Goal: Transaction & Acquisition: Purchase product/service

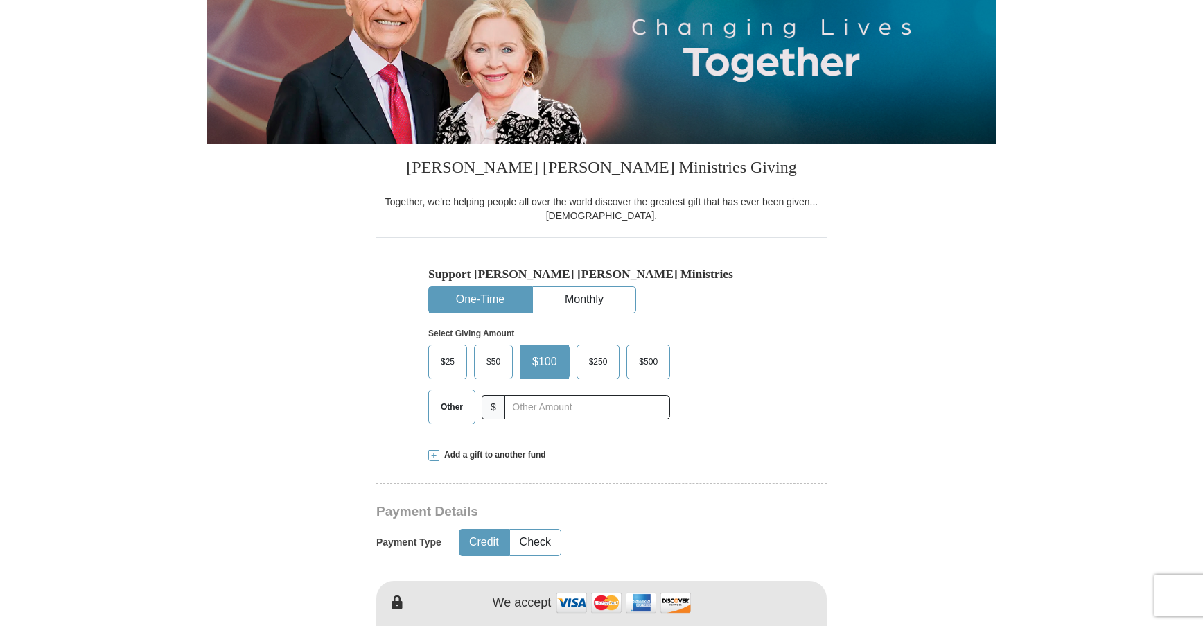
scroll to position [208, 0]
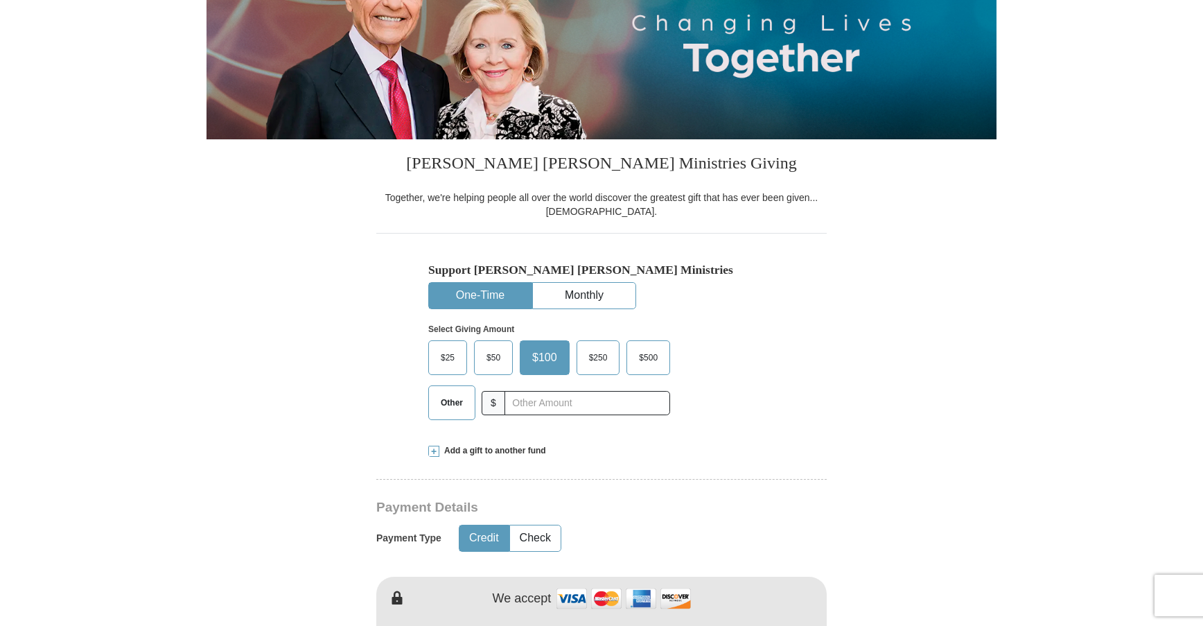
click at [653, 360] on span "$500" at bounding box center [648, 357] width 33 height 21
click at [0, 0] on input "$500" at bounding box center [0, 0] width 0 height 0
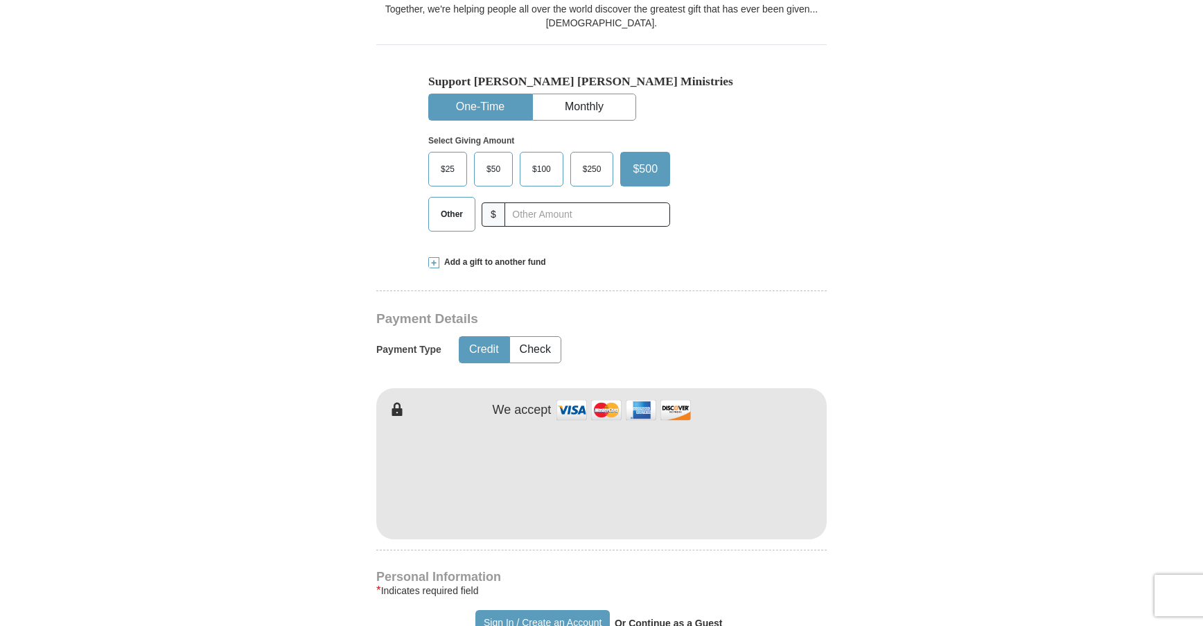
scroll to position [416, 0]
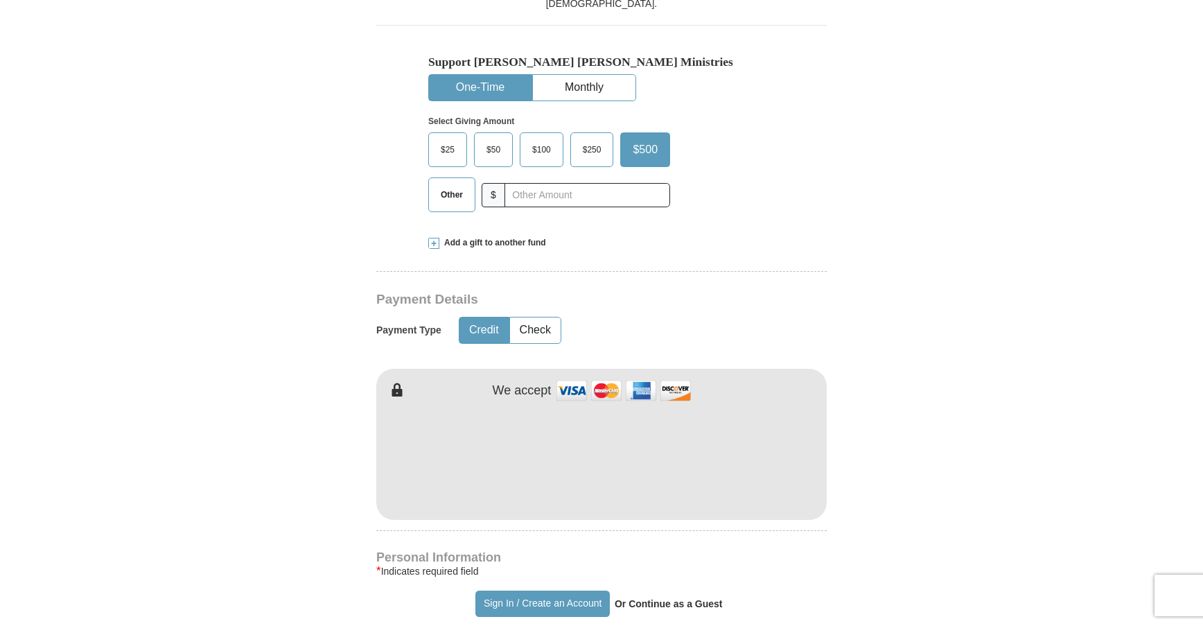
click at [901, 391] on form "Already have an account? Sign in for faster giving. Don't have an account? Crea…" at bounding box center [601, 489] width 790 height 1699
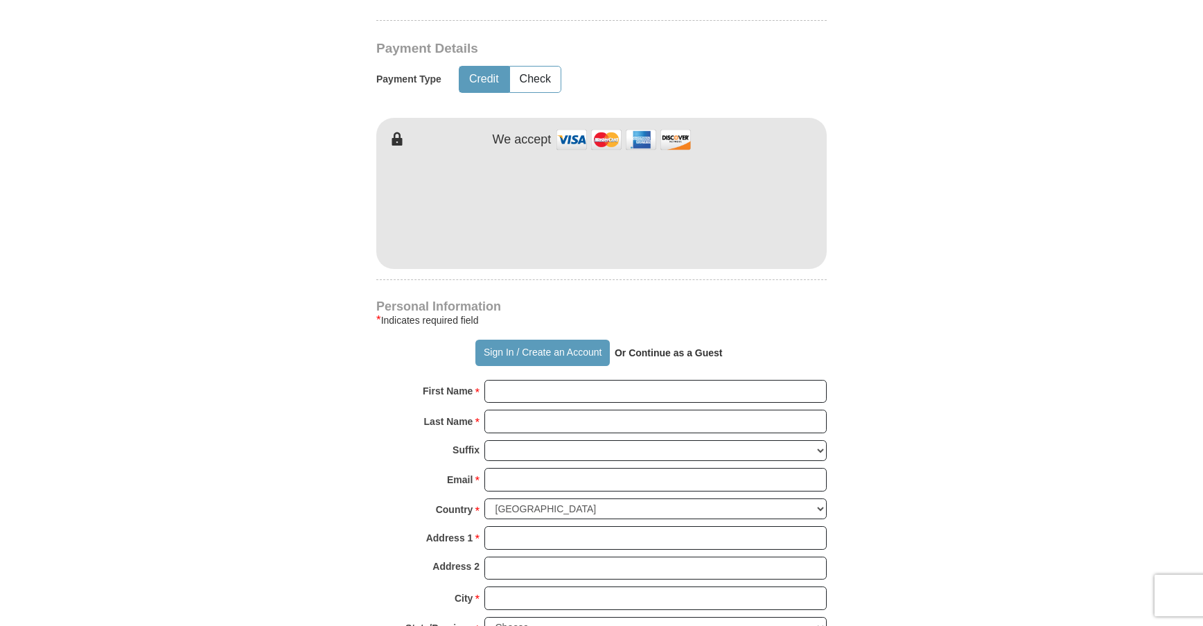
scroll to position [693, 0]
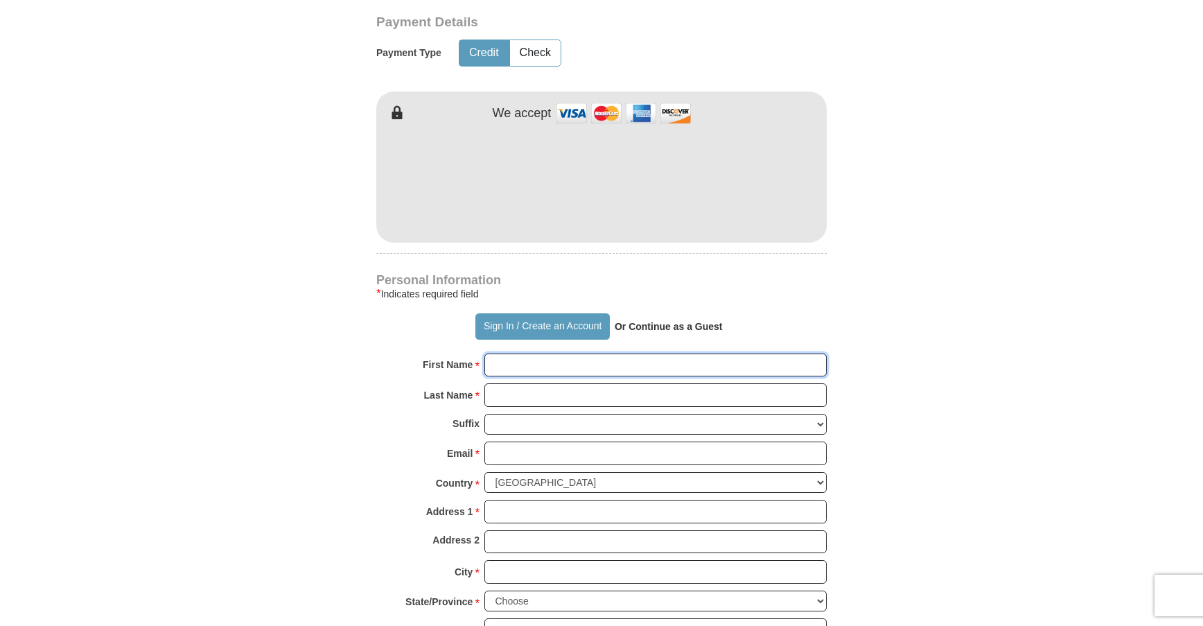
click at [532, 367] on input "First Name *" at bounding box center [655, 365] width 342 height 24
click at [550, 328] on button "Sign In / Create an Account" at bounding box center [542, 326] width 134 height 26
click at [534, 369] on input "First Name *" at bounding box center [655, 365] width 342 height 24
type input "[PERSON_NAME]"
type input "Stone"
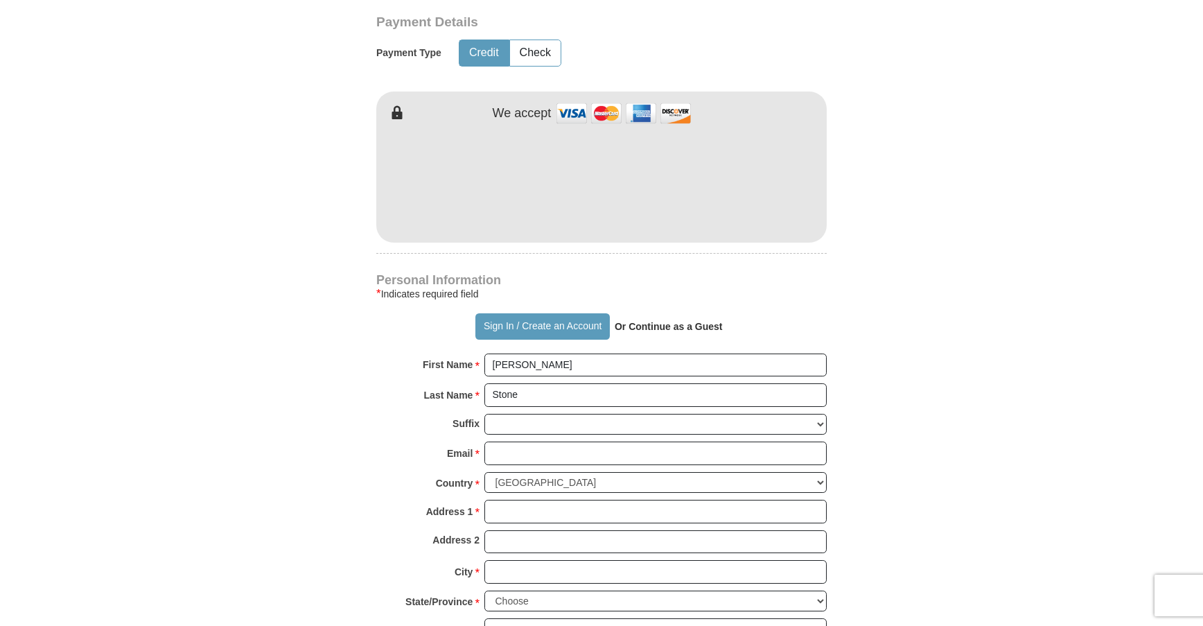
click at [913, 153] on form "Already have an account? Sign in for faster giving. Don't have an account? Crea…" at bounding box center [601, 212] width 790 height 1699
click at [343, 263] on form "Already have an account? Sign in for faster giving. Don't have an account? Crea…" at bounding box center [601, 212] width 790 height 1699
click at [506, 454] on input "Email *" at bounding box center [655, 453] width 342 height 24
type input "[EMAIL_ADDRESS][DOMAIN_NAME]"
type input "10053 Hunters Run"
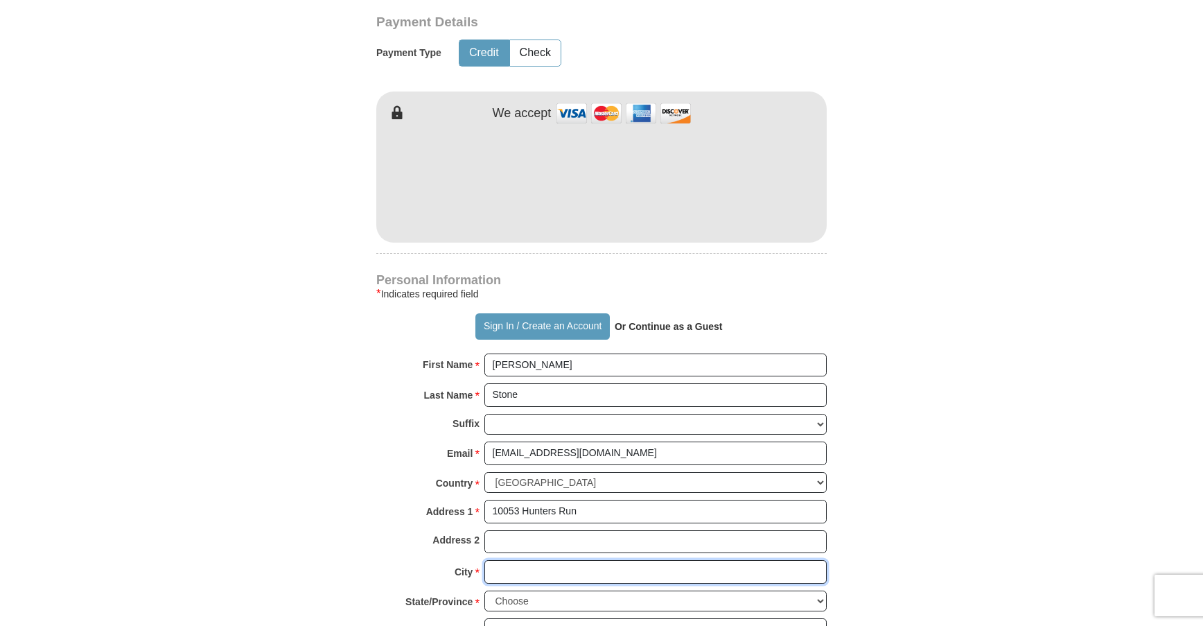
type input "College Station"
select select "TX"
type input "77845"
type input "9793240361"
click at [997, 466] on body "Sign In Already have an account? Sign in for faster giving. Don't have an accou…" at bounding box center [601, 634] width 1203 height 2654
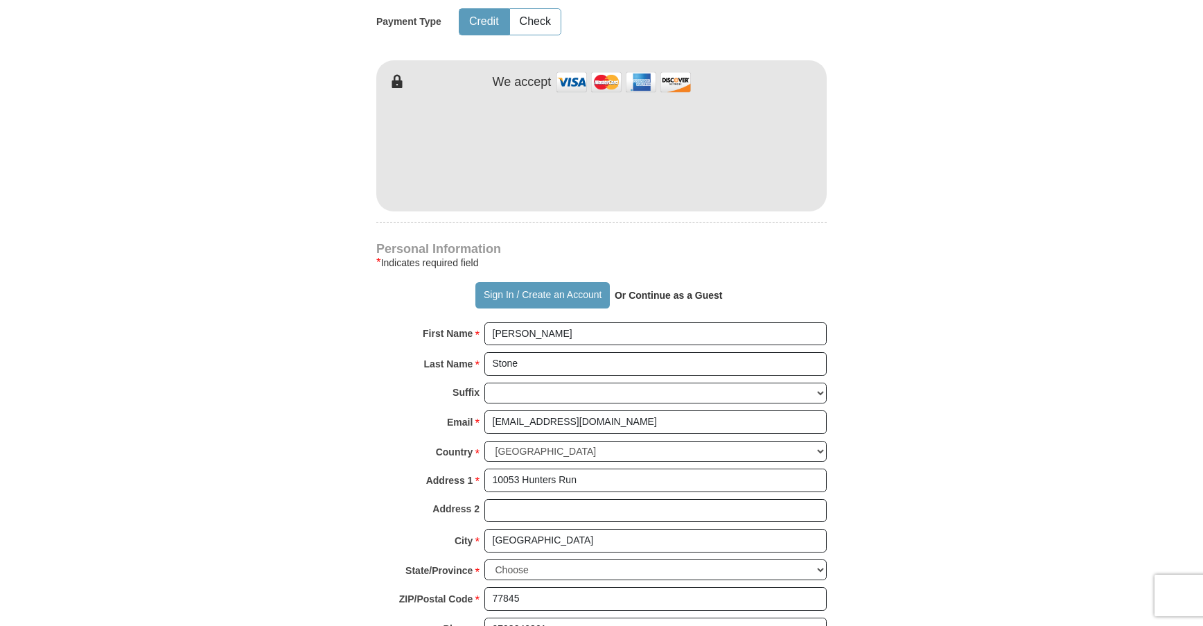
scroll to position [693, 0]
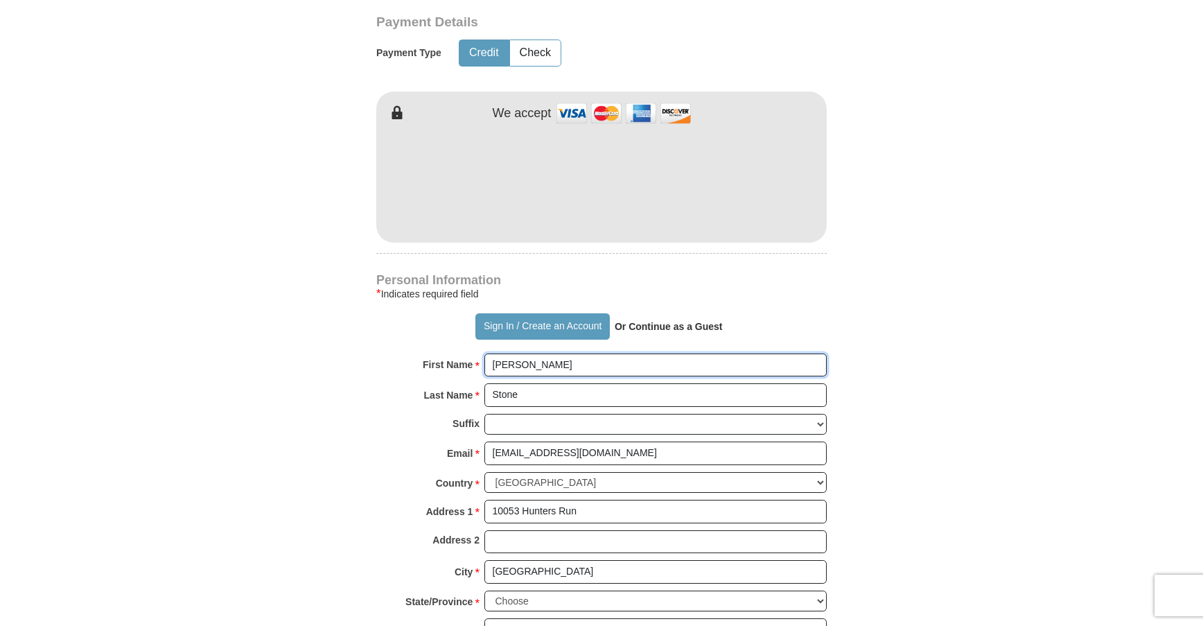
click at [548, 370] on input "Jonathan" at bounding box center [655, 365] width 342 height 24
click at [562, 364] on input "Jonathan" at bounding box center [655, 365] width 342 height 24
click at [892, 360] on form "Already have an account? Sign in for faster giving. Don't have an account? Crea…" at bounding box center [601, 212] width 790 height 1699
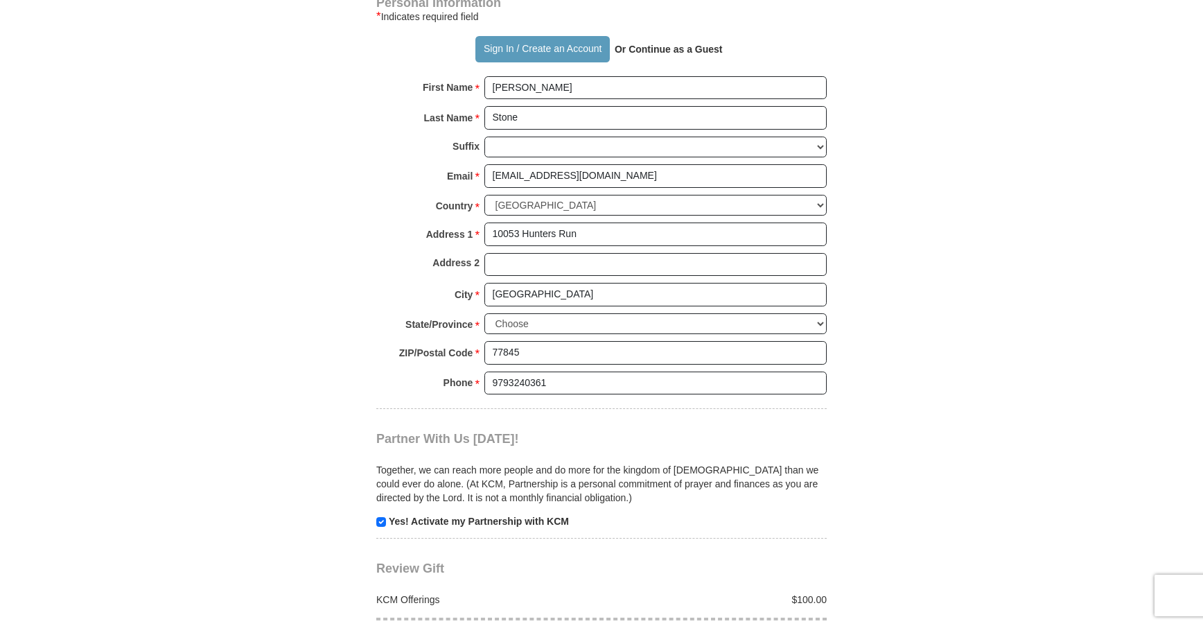
scroll to position [831, 0]
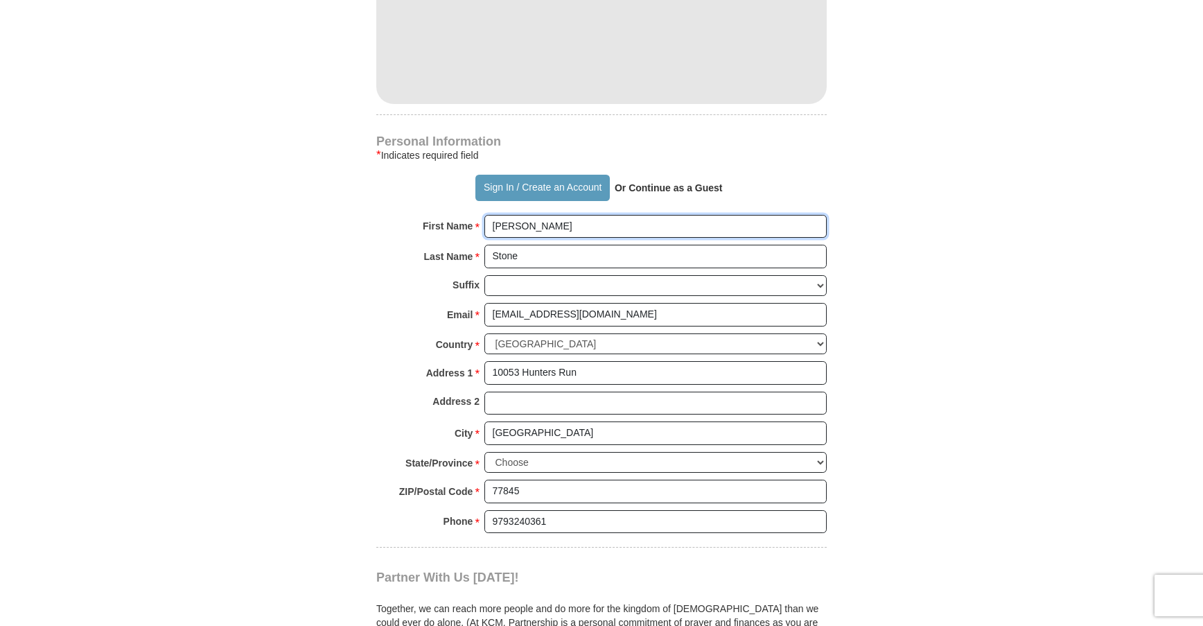
click at [562, 234] on input "Jonathan" at bounding box center [655, 227] width 342 height 24
drag, startPoint x: 537, startPoint y: 229, endPoint x: 665, endPoint y: 228, distance: 128.2
click at [665, 228] on input "Jonathan & Raye Leig" at bounding box center [655, 227] width 342 height 24
click at [670, 228] on input "Jonathan & Raye Leig" at bounding box center [655, 227] width 342 height 24
drag, startPoint x: 535, startPoint y: 225, endPoint x: 666, endPoint y: 226, distance: 130.9
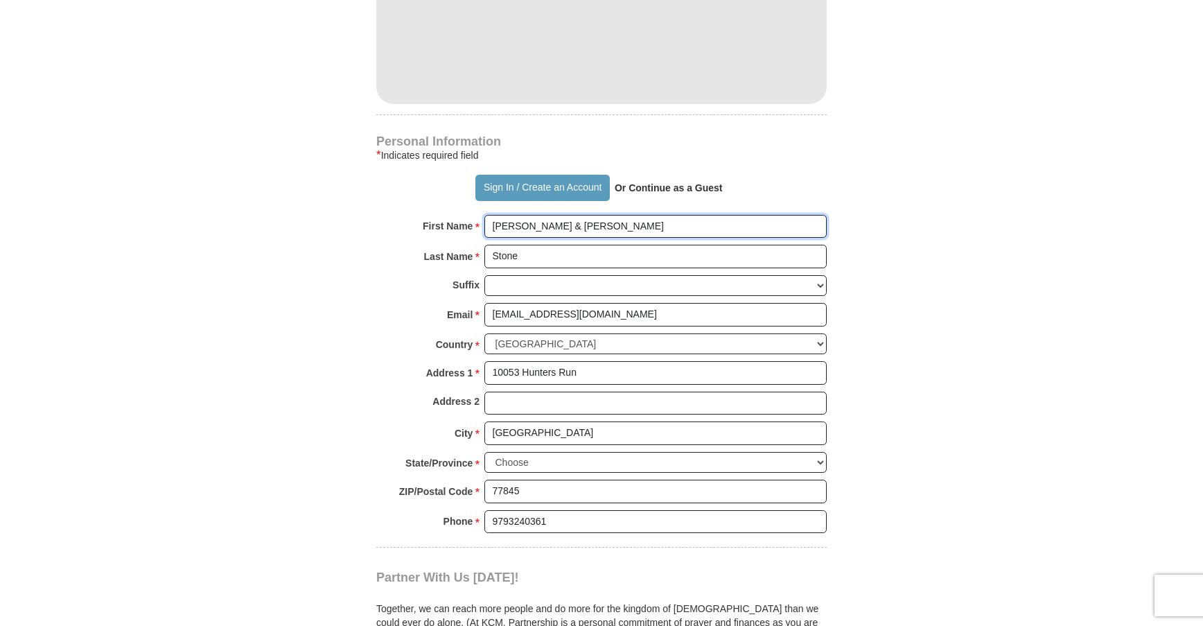
click at [666, 226] on input "Jonathan & Raye Leig" at bounding box center [655, 227] width 342 height 24
type input "[PERSON_NAME]"
click at [892, 226] on form "Already have an account? Sign in for faster giving. Don't have an account? Crea…" at bounding box center [601, 73] width 790 height 1699
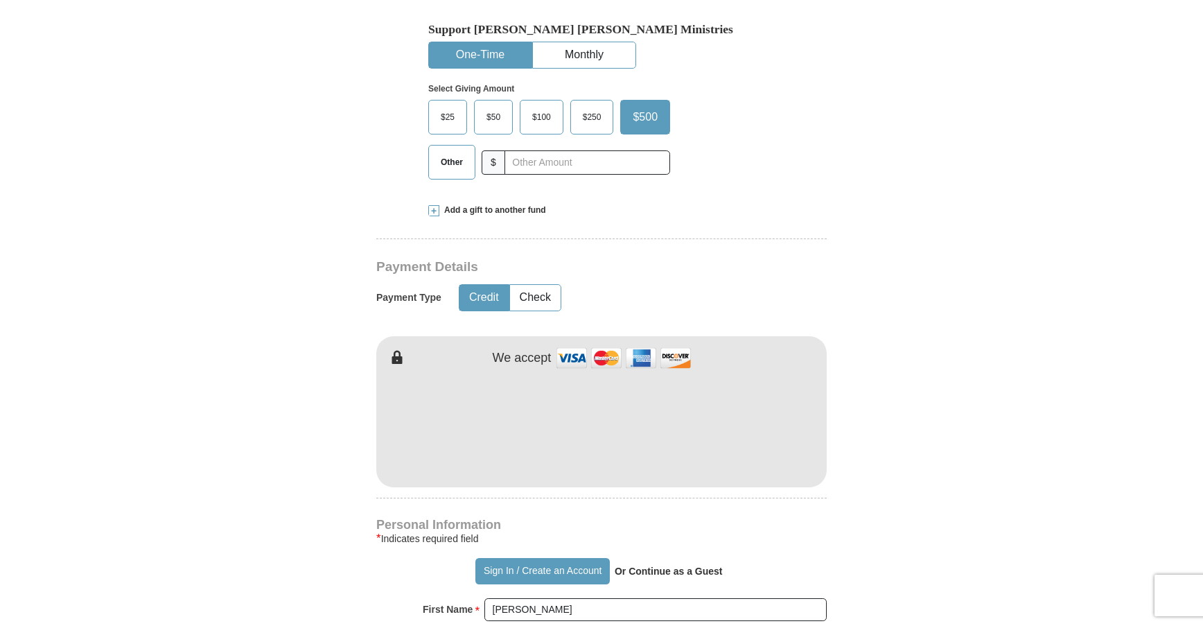
scroll to position [416, 0]
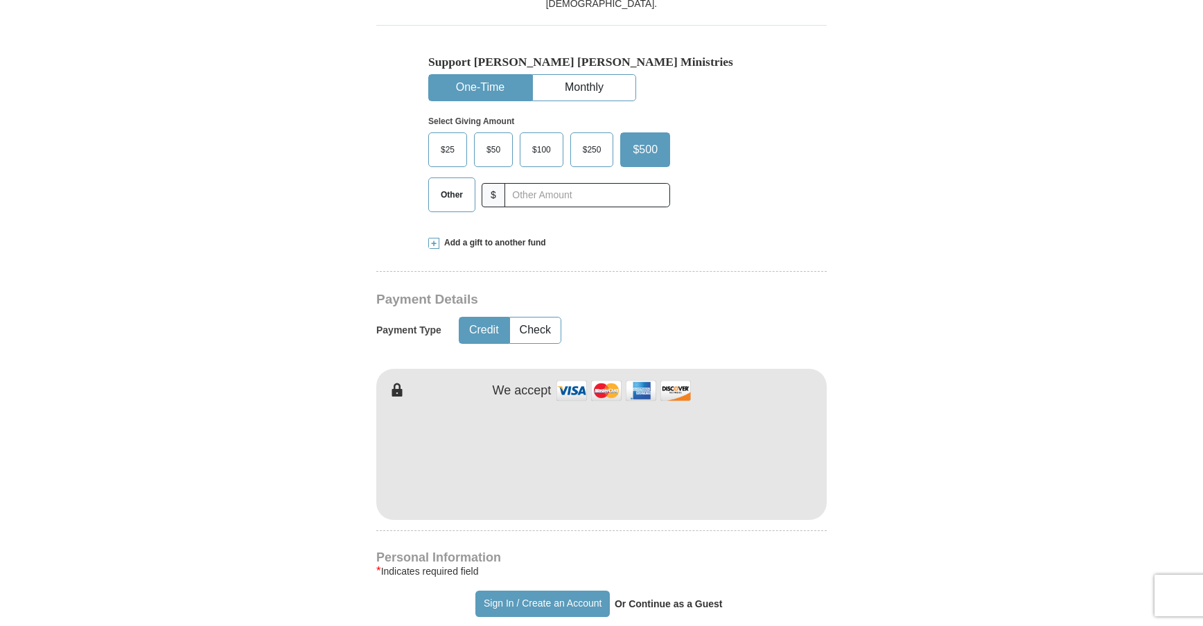
click at [584, 157] on span "$250" at bounding box center [592, 149] width 33 height 21
click at [0, 0] on input "$250" at bounding box center [0, 0] width 0 height 0
click at [662, 154] on span "$500" at bounding box center [648, 149] width 33 height 21
click at [0, 0] on input "$500" at bounding box center [0, 0] width 0 height 0
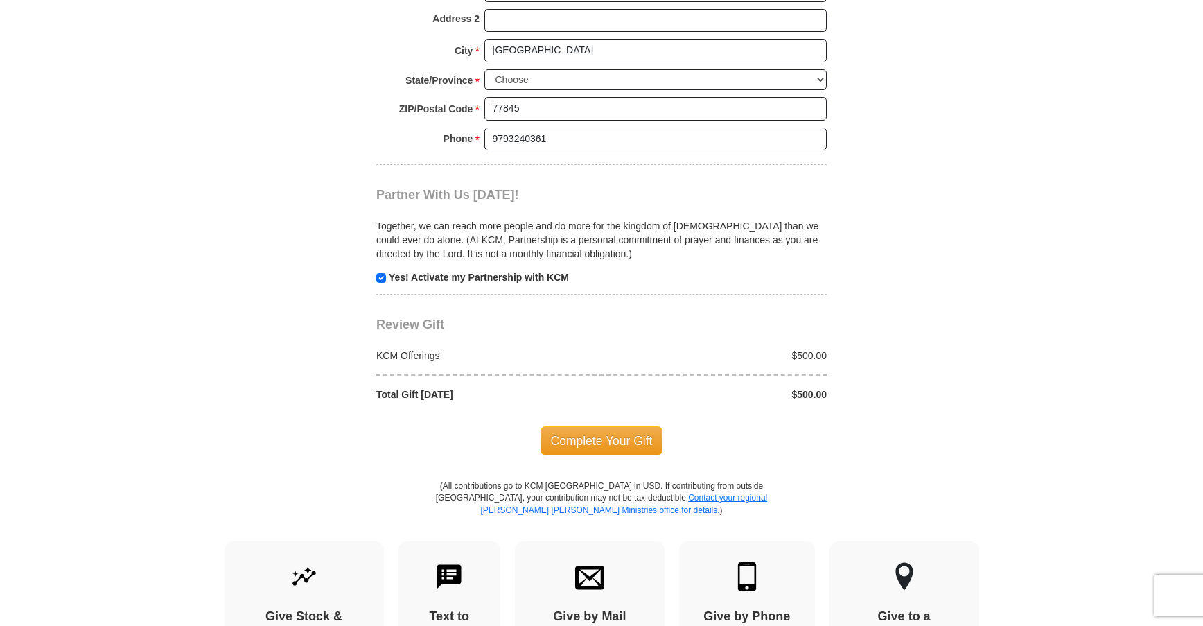
scroll to position [1247, 0]
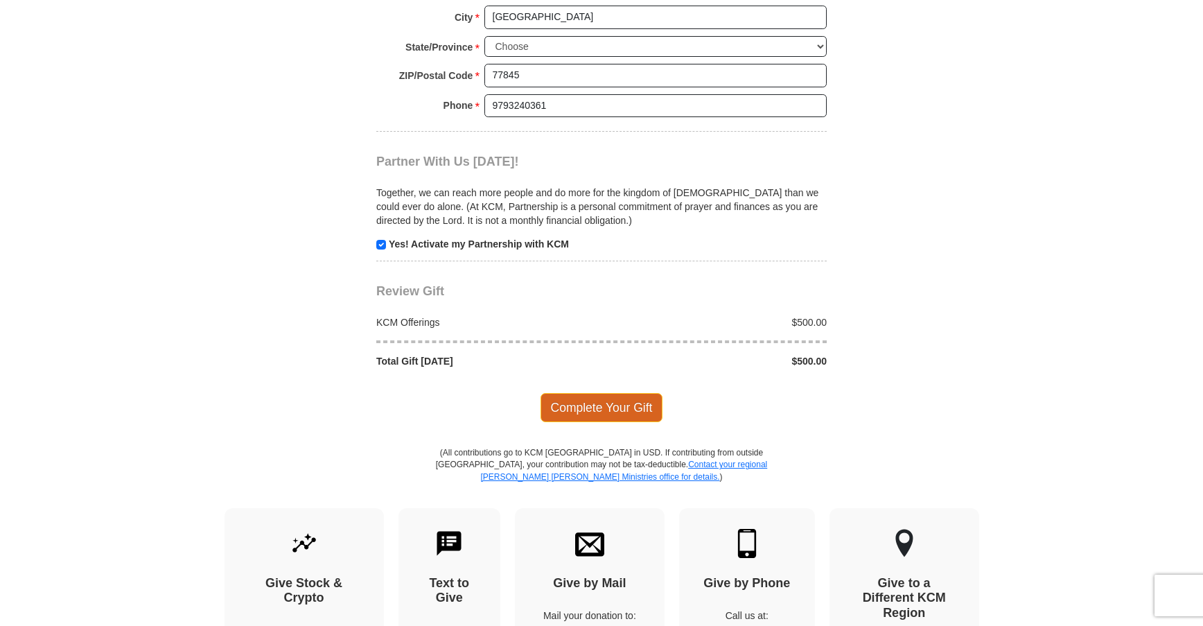
click at [578, 404] on span "Complete Your Gift" at bounding box center [601, 407] width 123 height 29
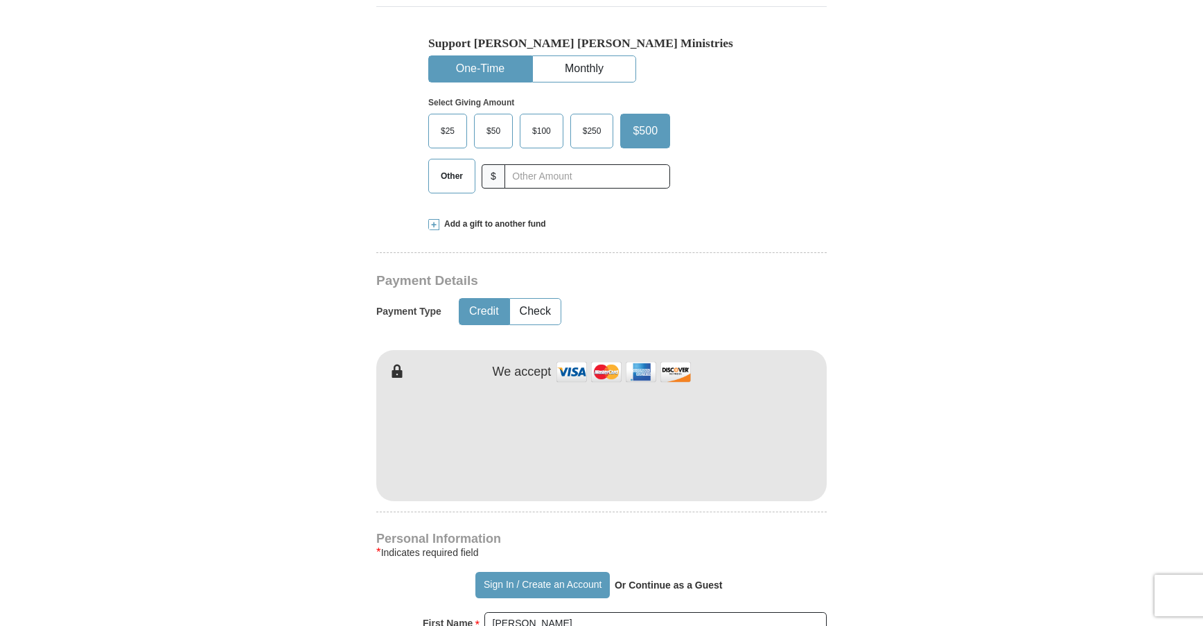
scroll to position [623, 0]
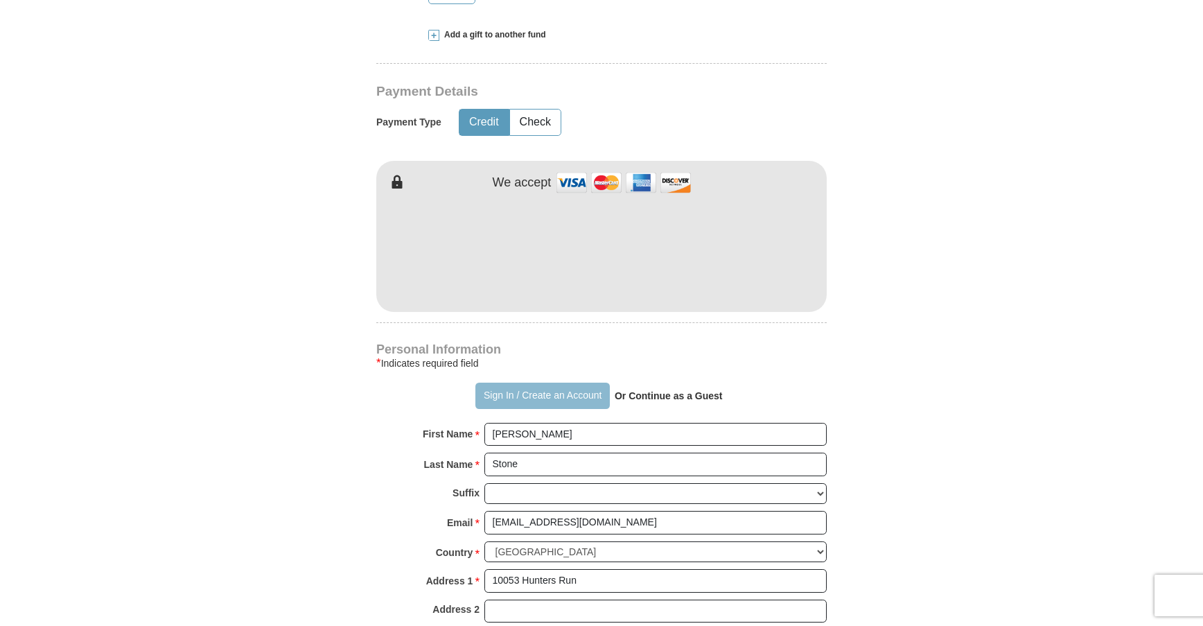
click at [560, 389] on button "Sign In / Create an Account" at bounding box center [542, 395] width 134 height 26
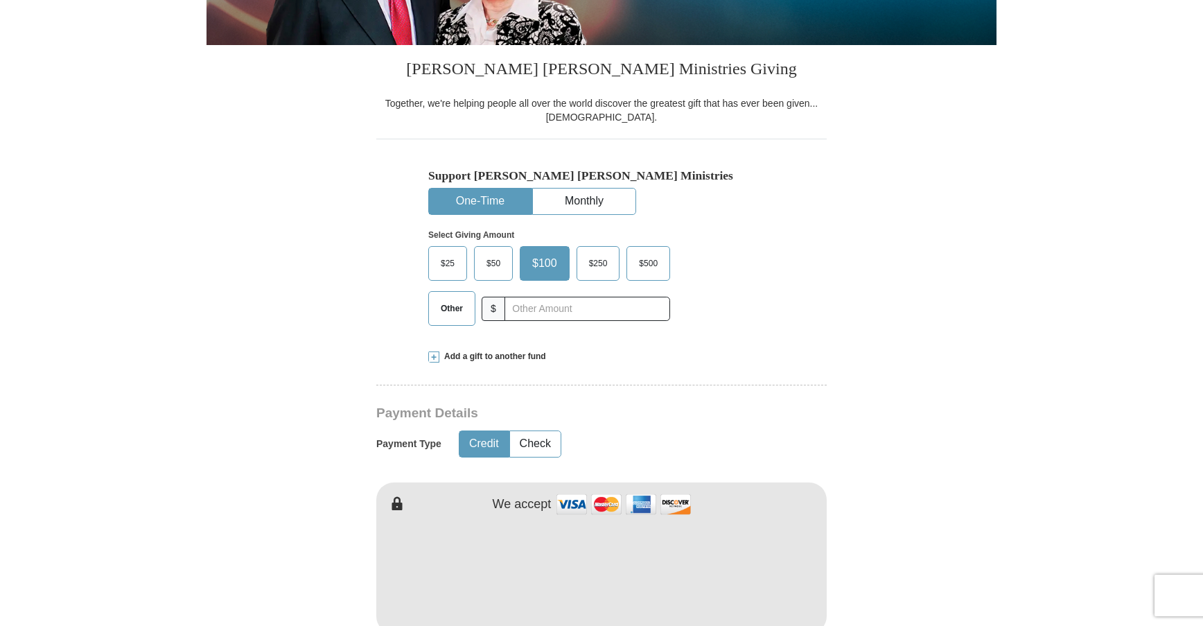
scroll to position [277, 0]
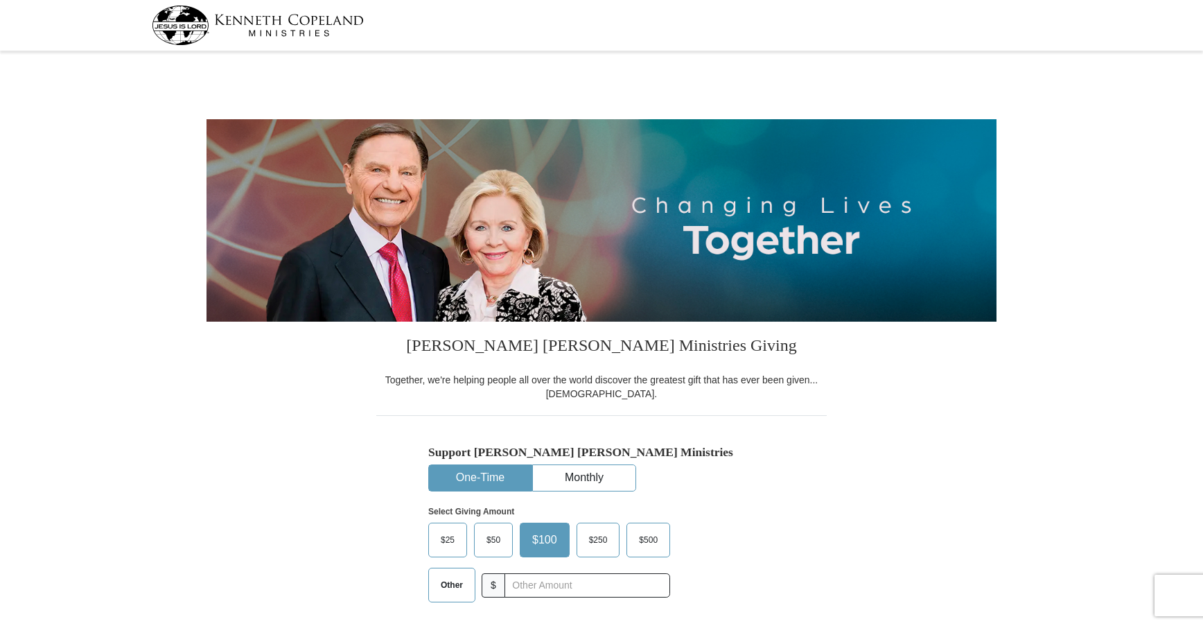
click at [271, 35] on img at bounding box center [258, 25] width 212 height 39
